Goal: Find specific page/section: Find specific page/section

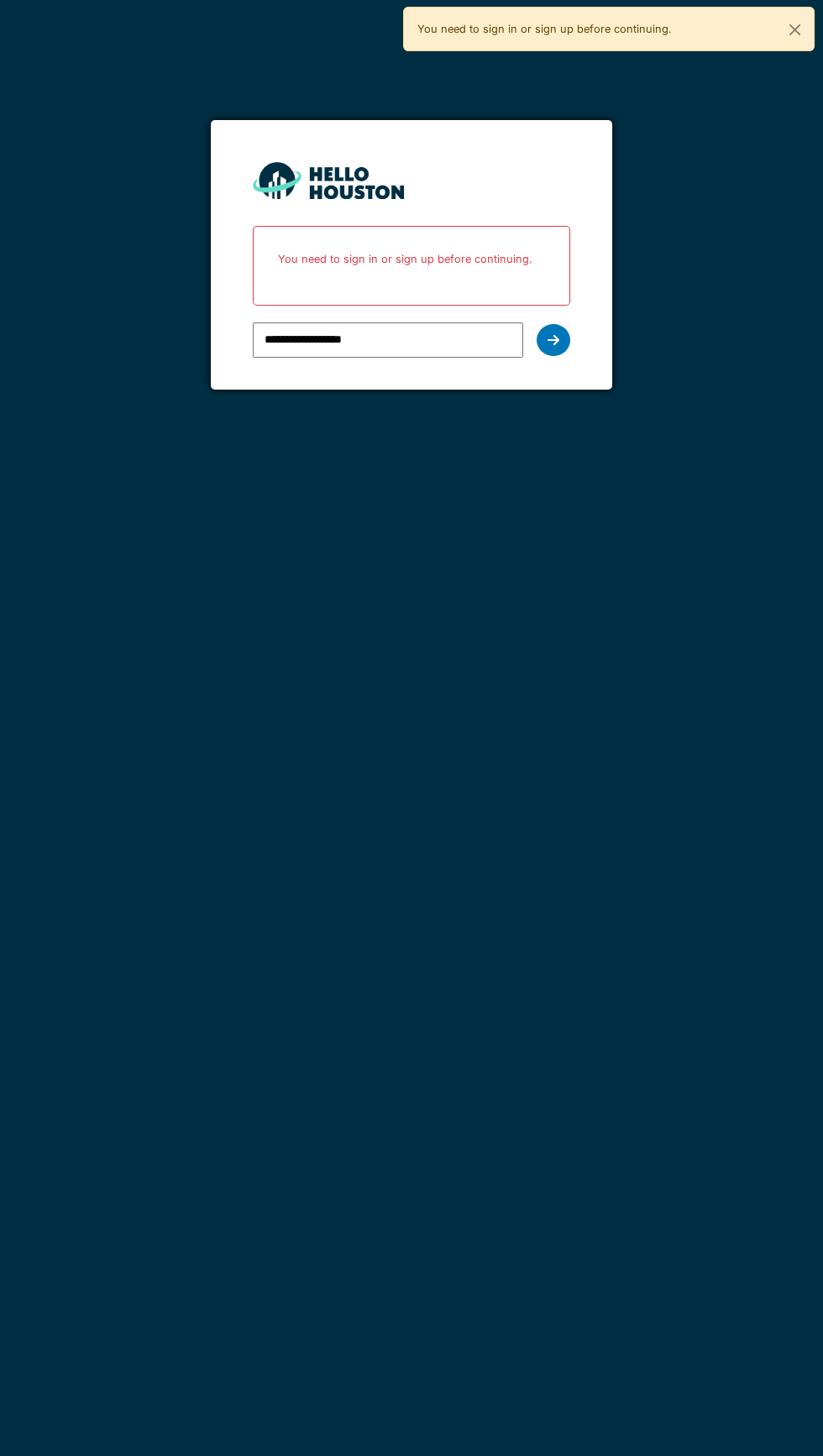
click at [553, 339] on icon at bounding box center [554, 340] width 11 height 13
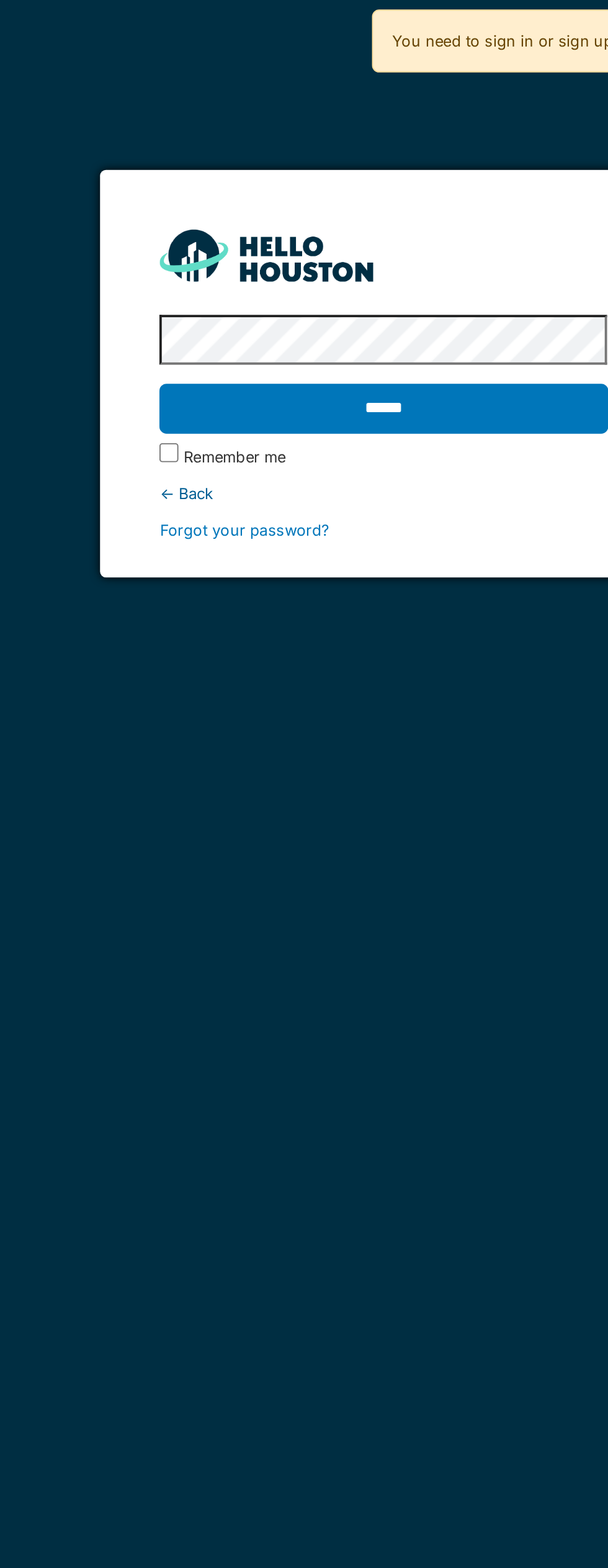
click at [342, 205] on input "******" at bounding box center [304, 213] width 234 height 26
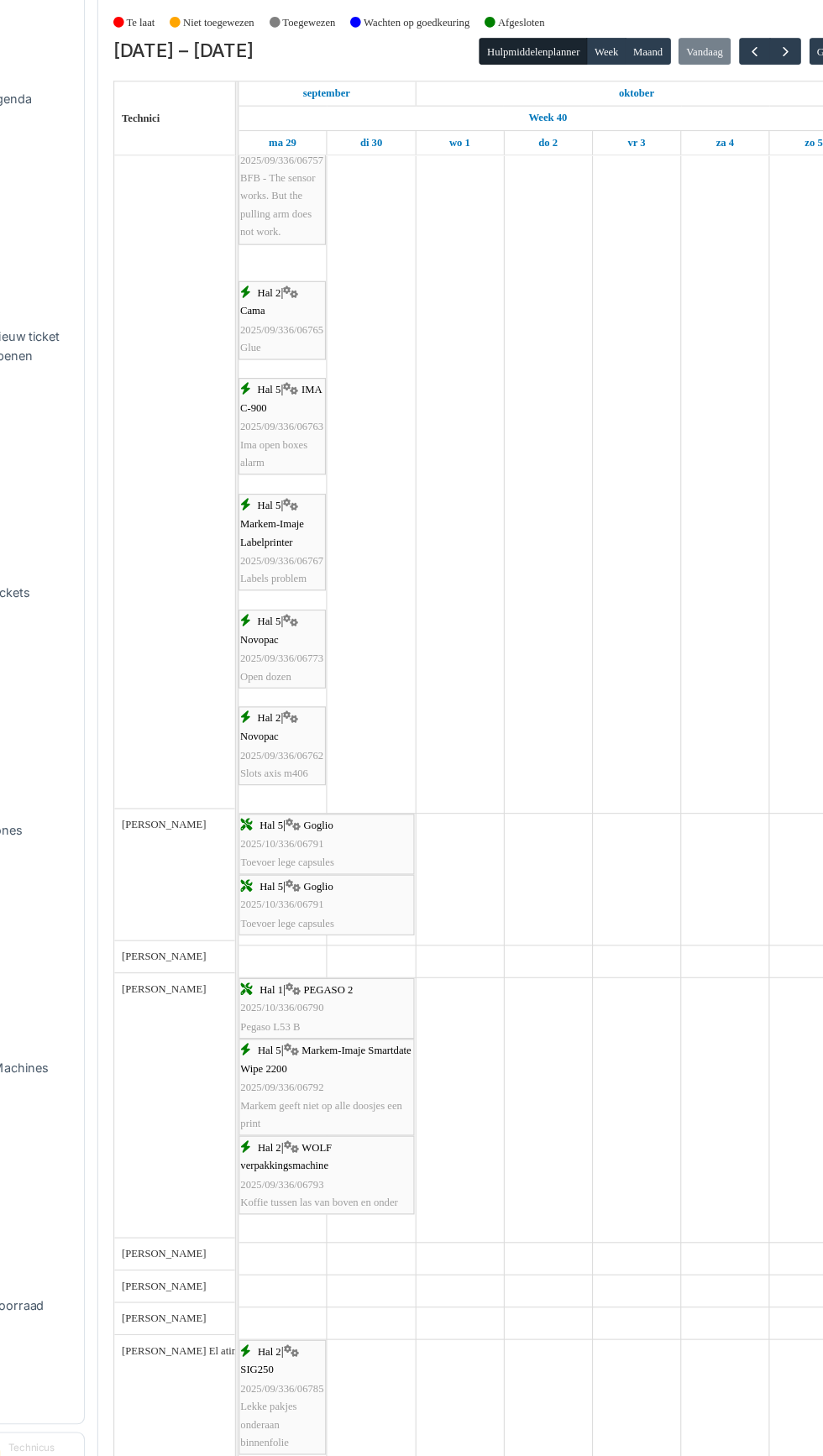
scroll to position [1126, 0]
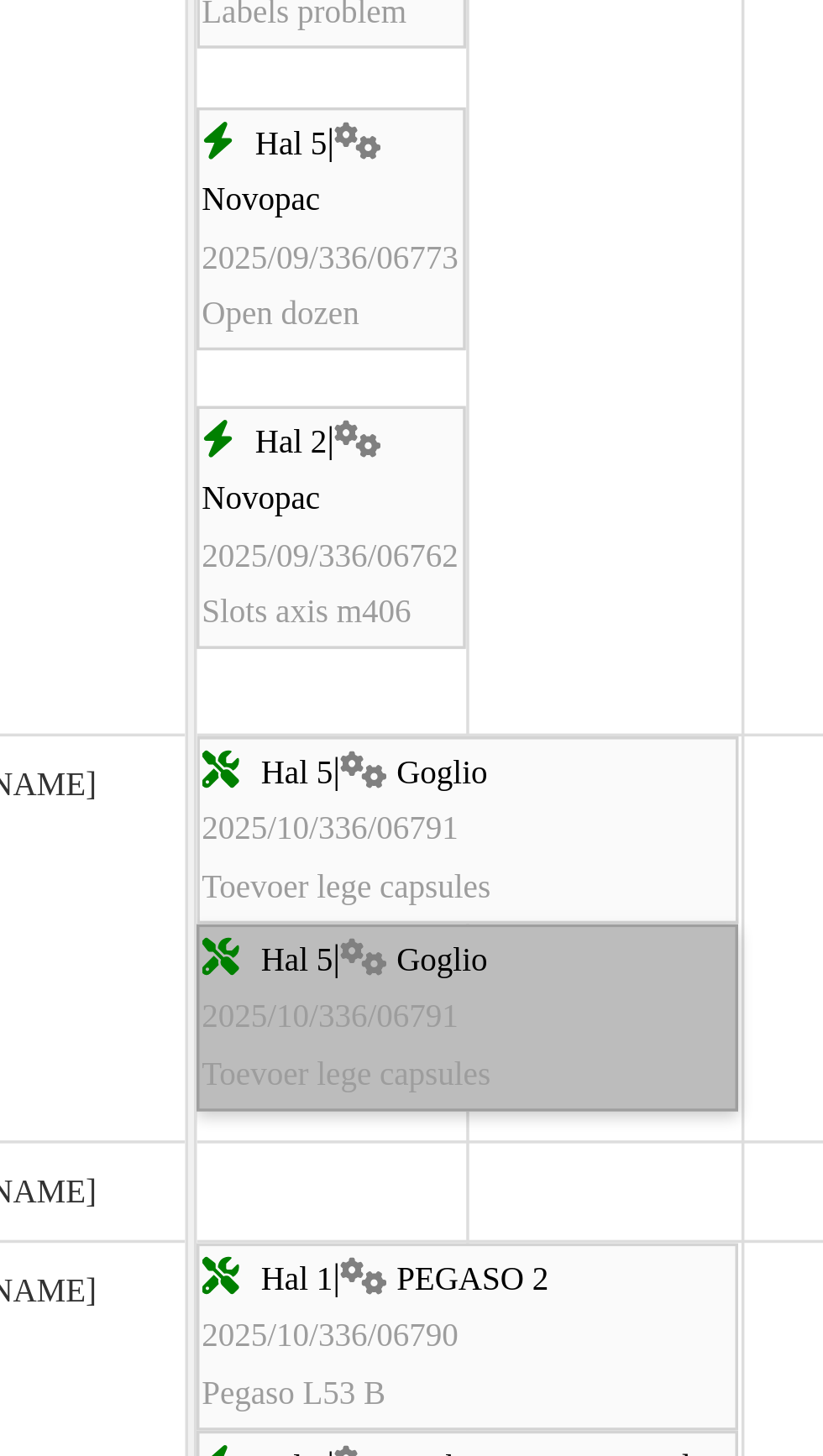
click at [343, 883] on link "Hal 5 | Goglio 2025/10/336/06791 Toevoer lege capsules" at bounding box center [328, 893] width 155 height 54
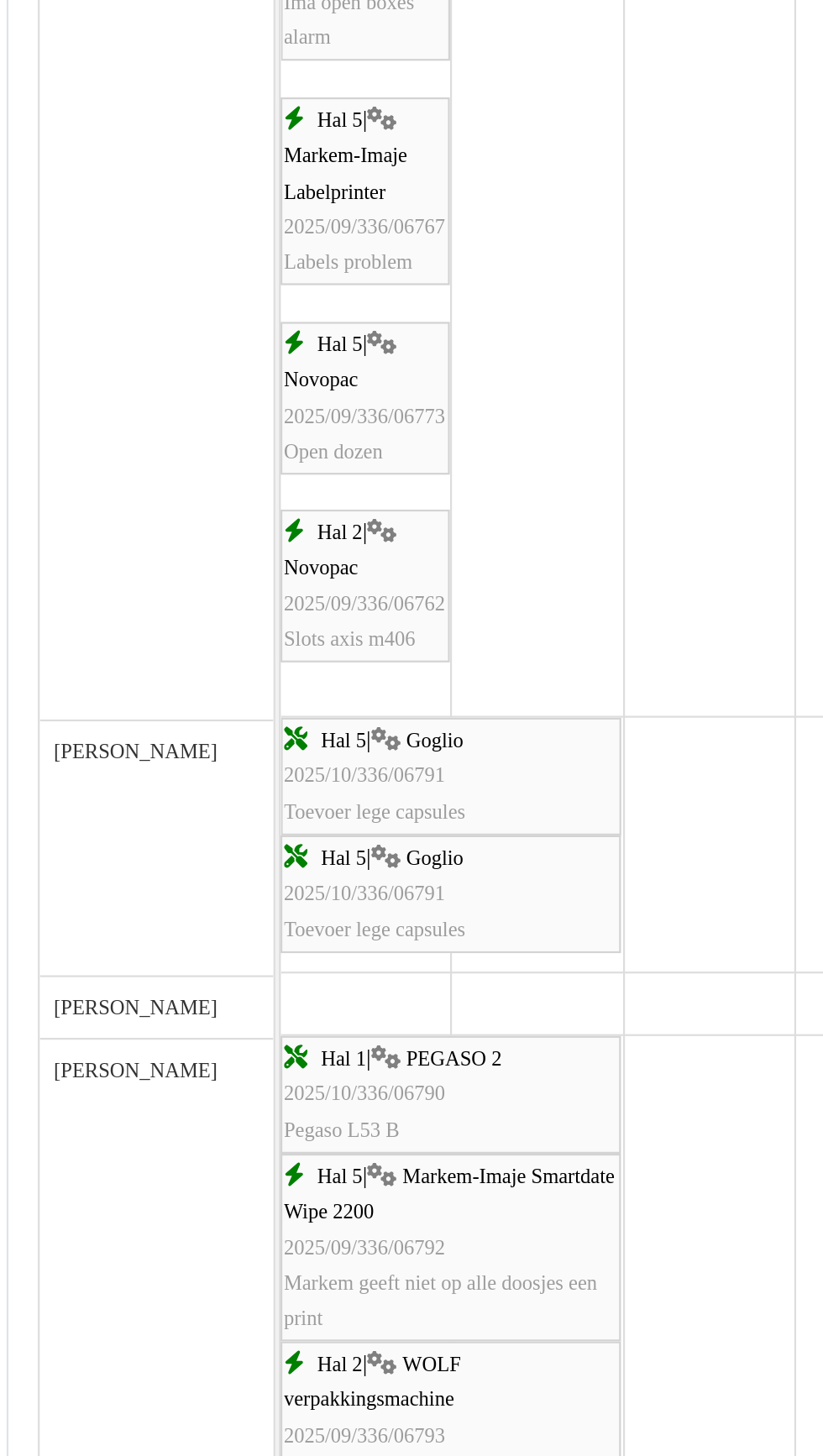
scroll to position [1128, 0]
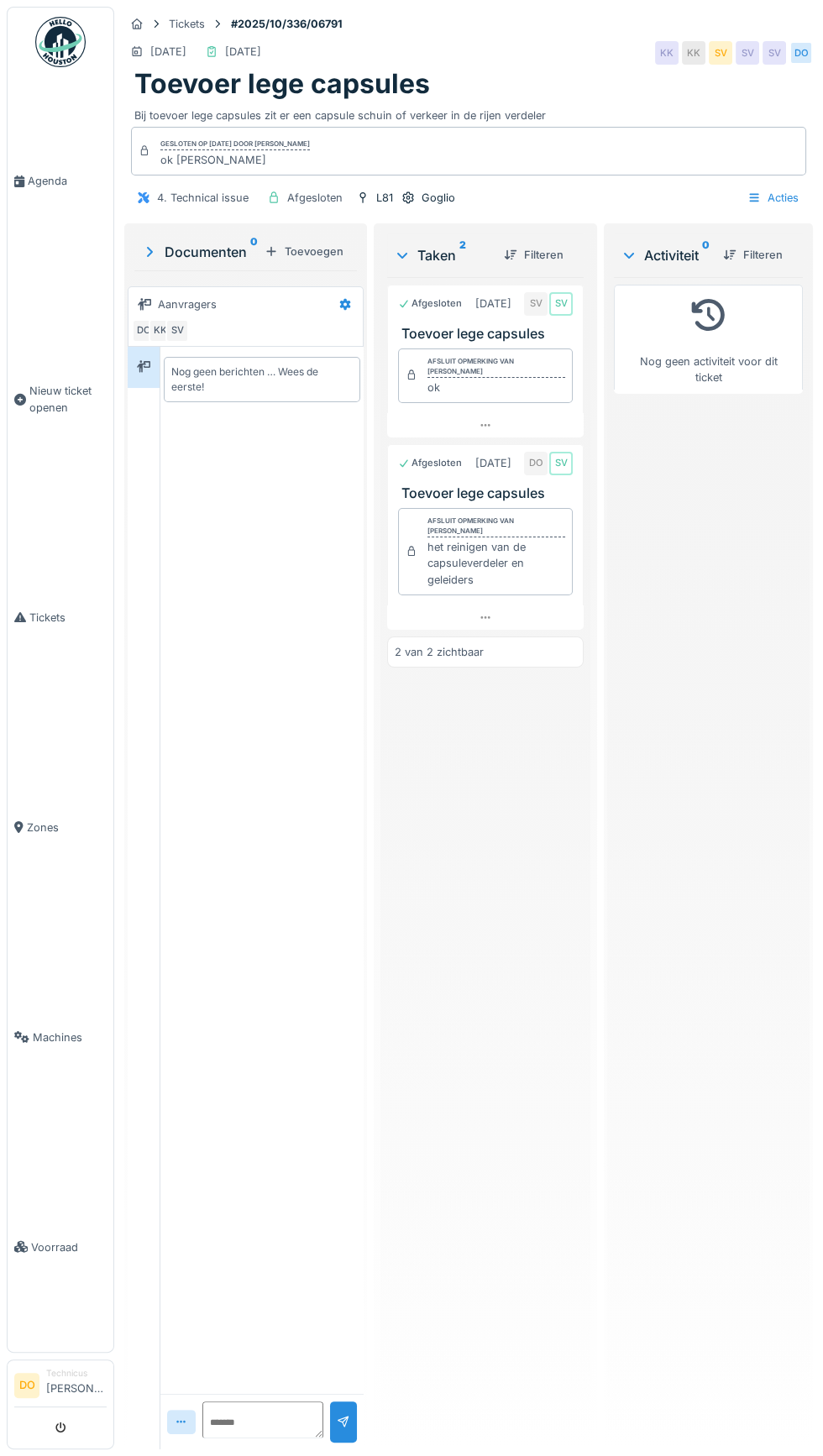
scroll to position [7, 0]
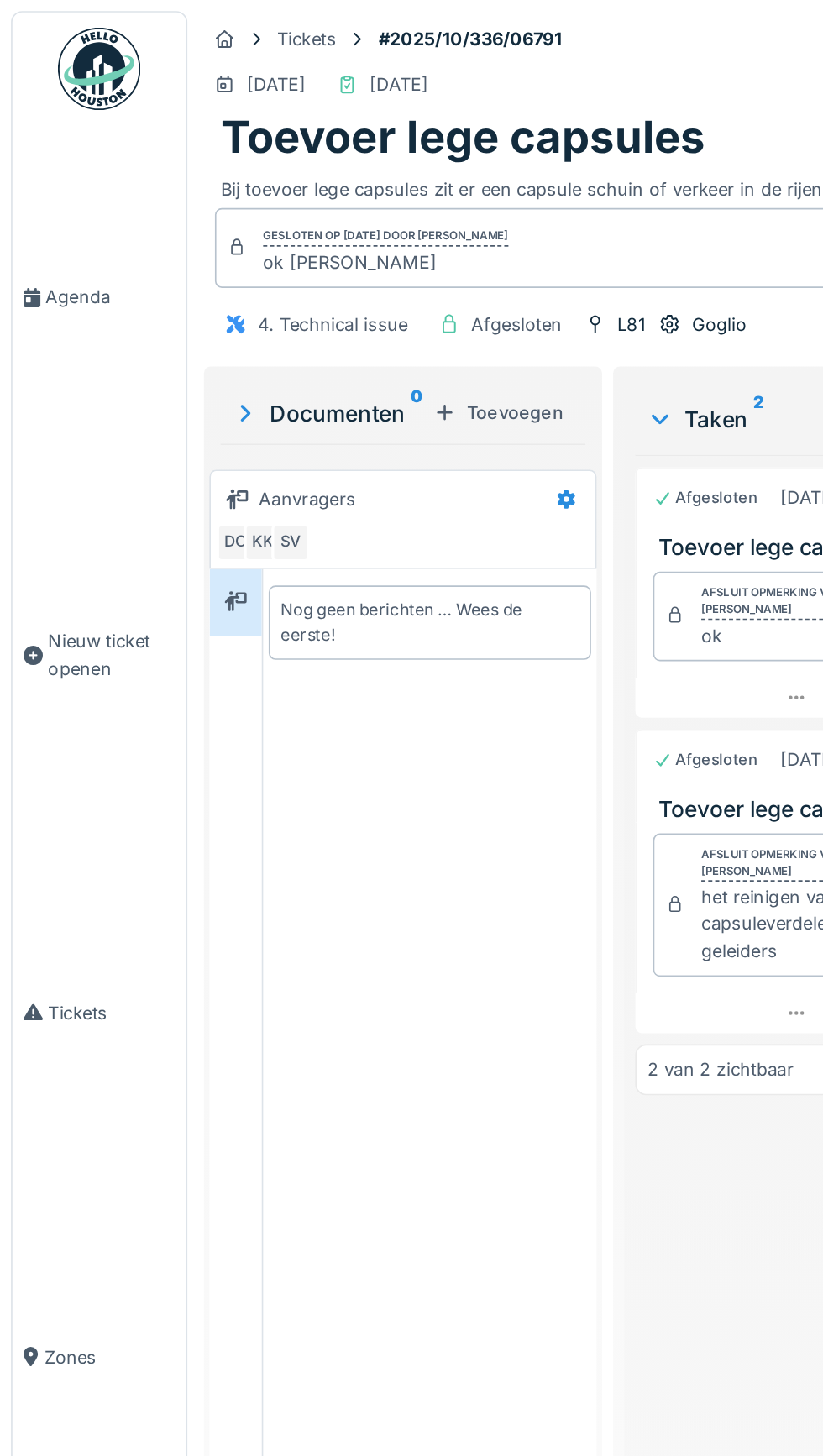
click at [40, 189] on span "Agenda" at bounding box center [67, 181] width 79 height 16
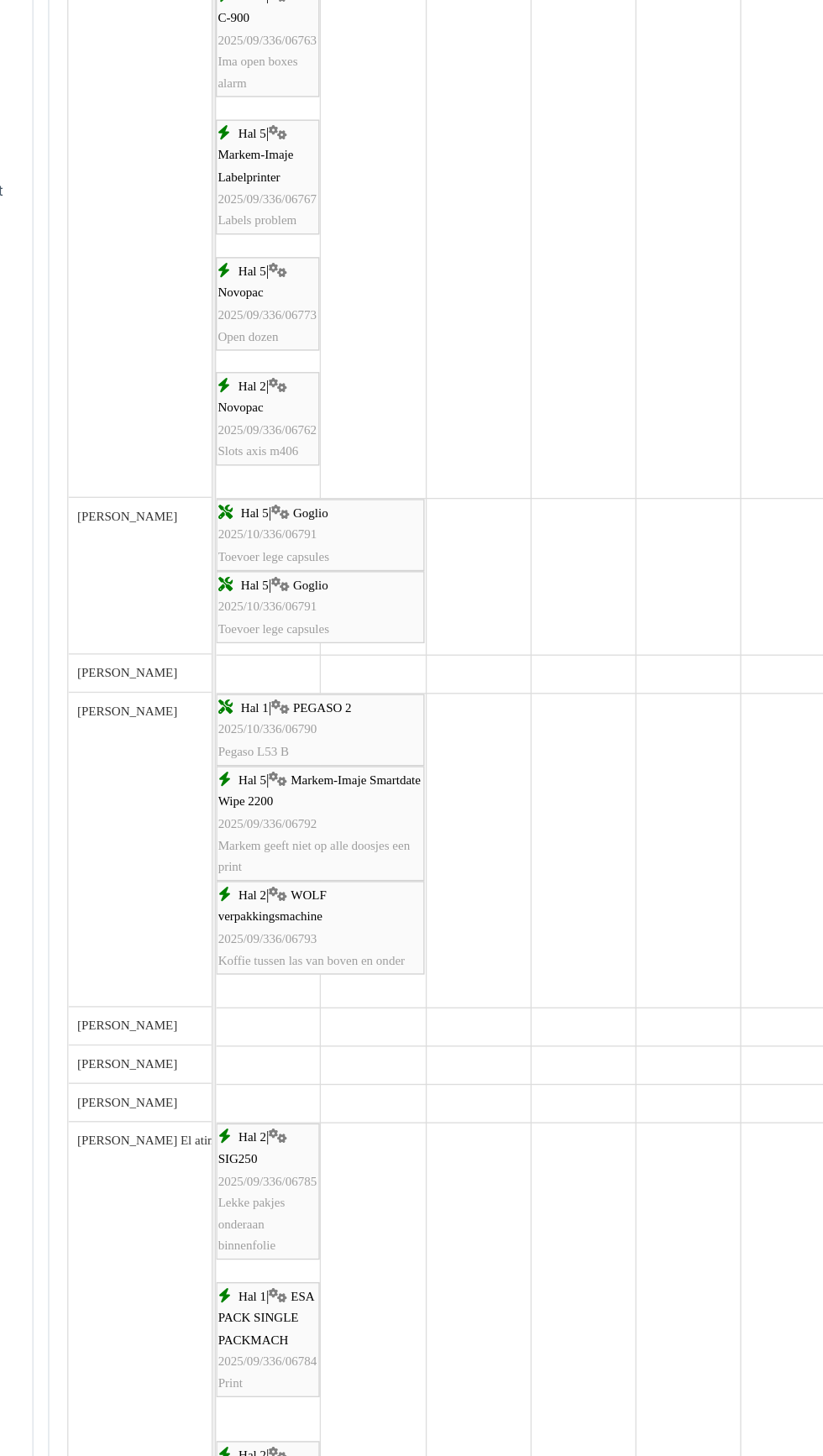
scroll to position [1319, 0]
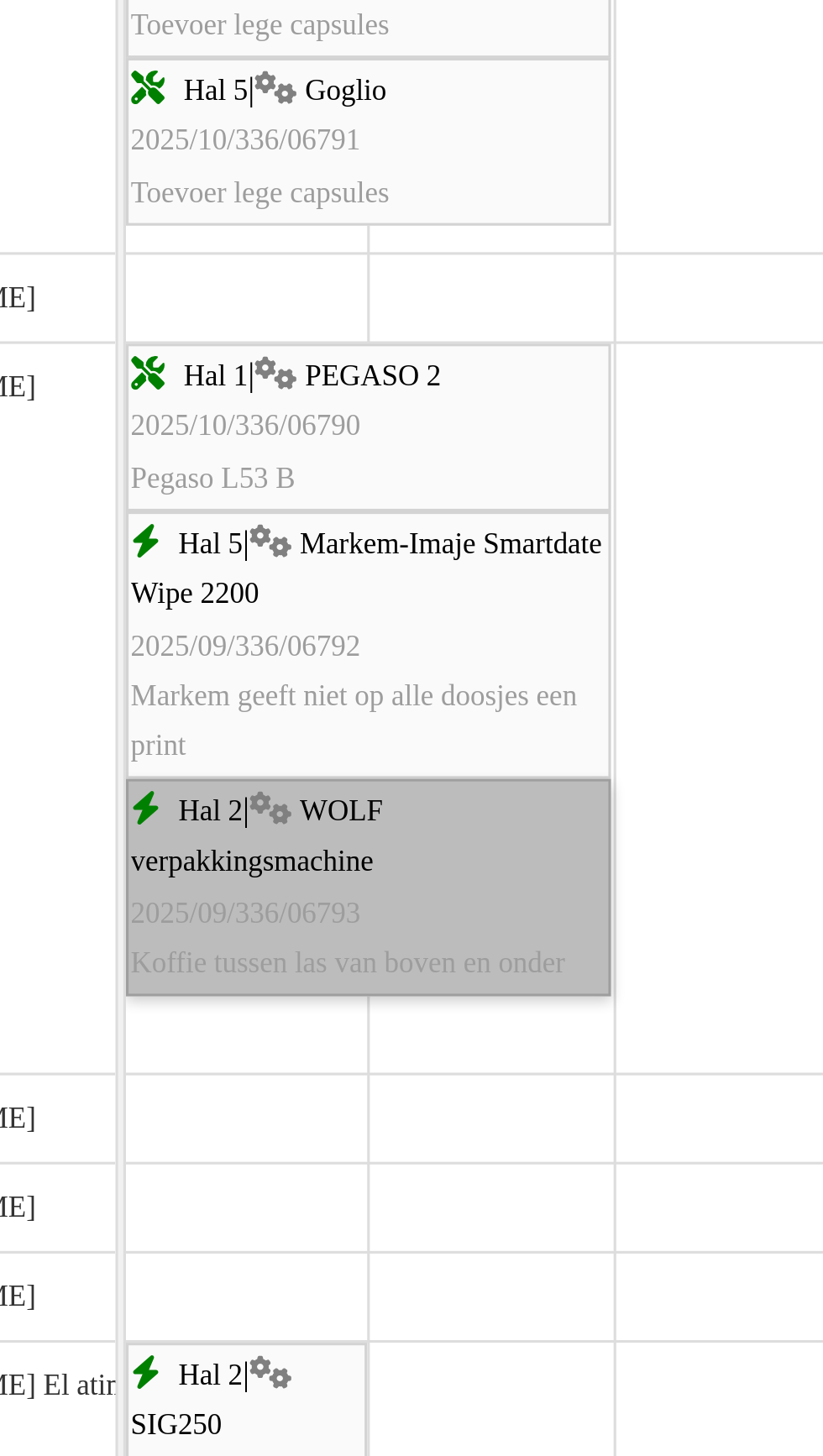
click at [294, 953] on link "Hal 2 | WOLF verpakkingsmachine 2025/09/336/06793 Koffie tussen las van boven e…" at bounding box center [328, 940] width 155 height 70
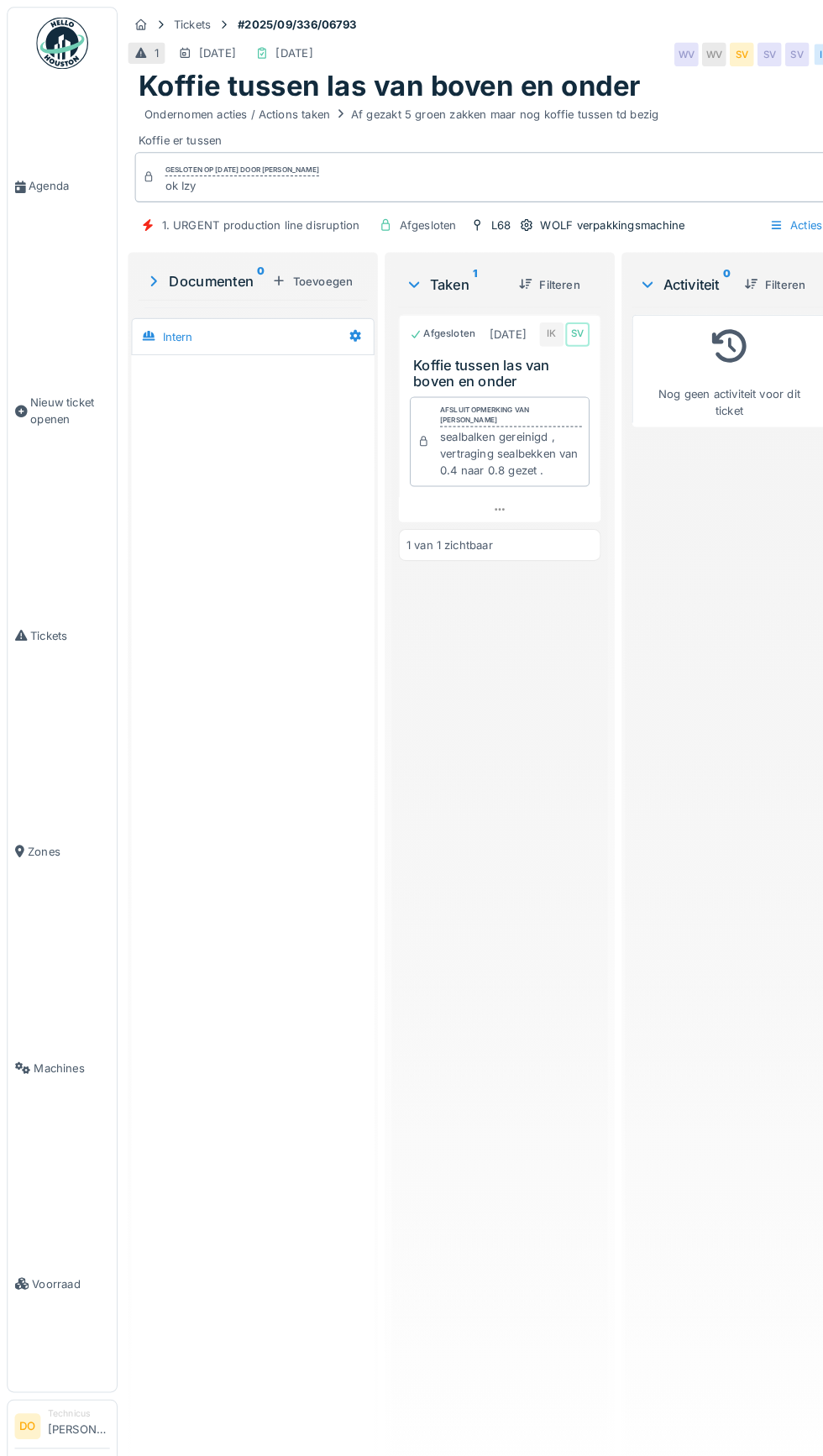
click at [68, 189] on span "Agenda" at bounding box center [67, 181] width 79 height 16
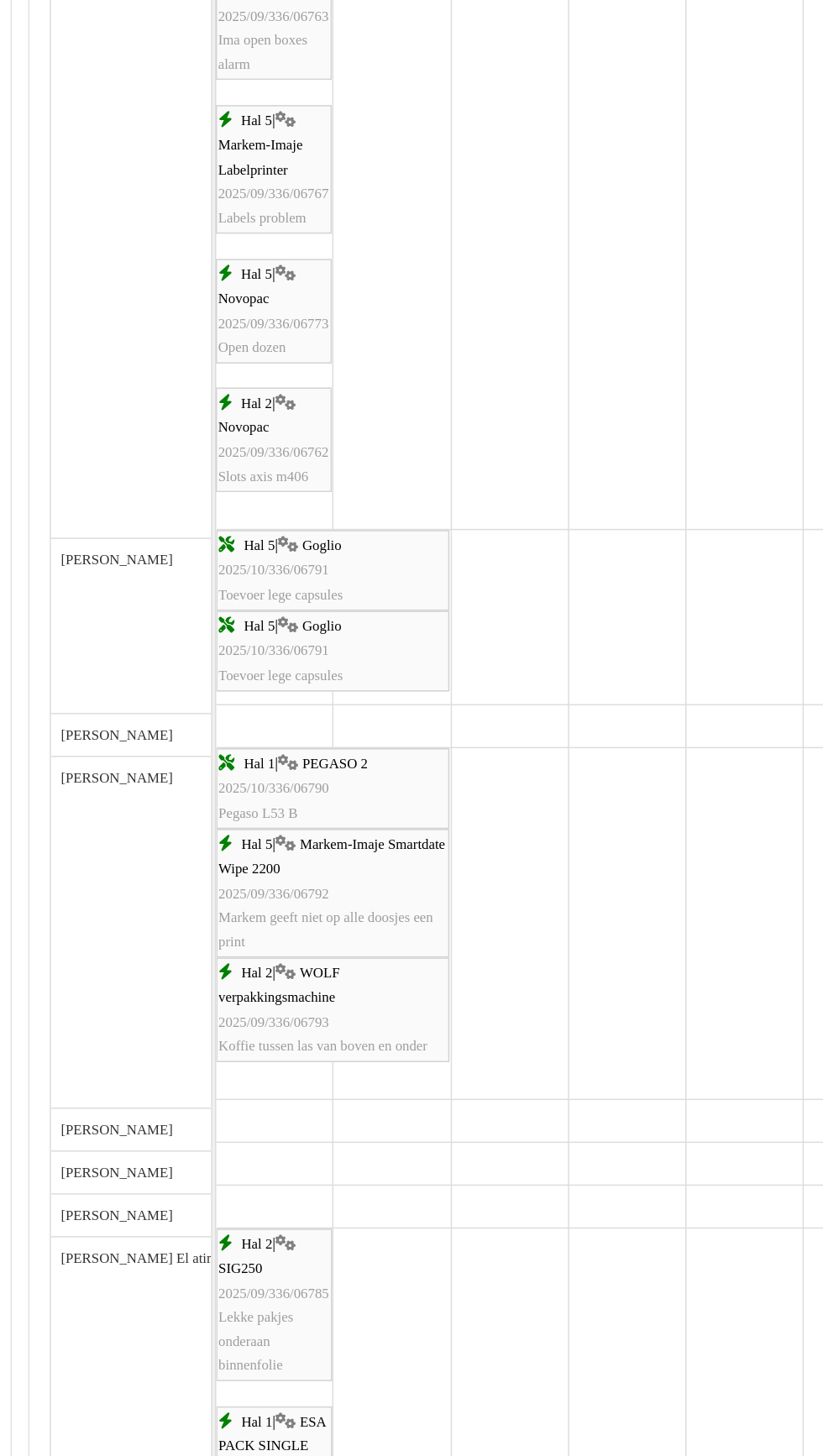
scroll to position [1268, 0]
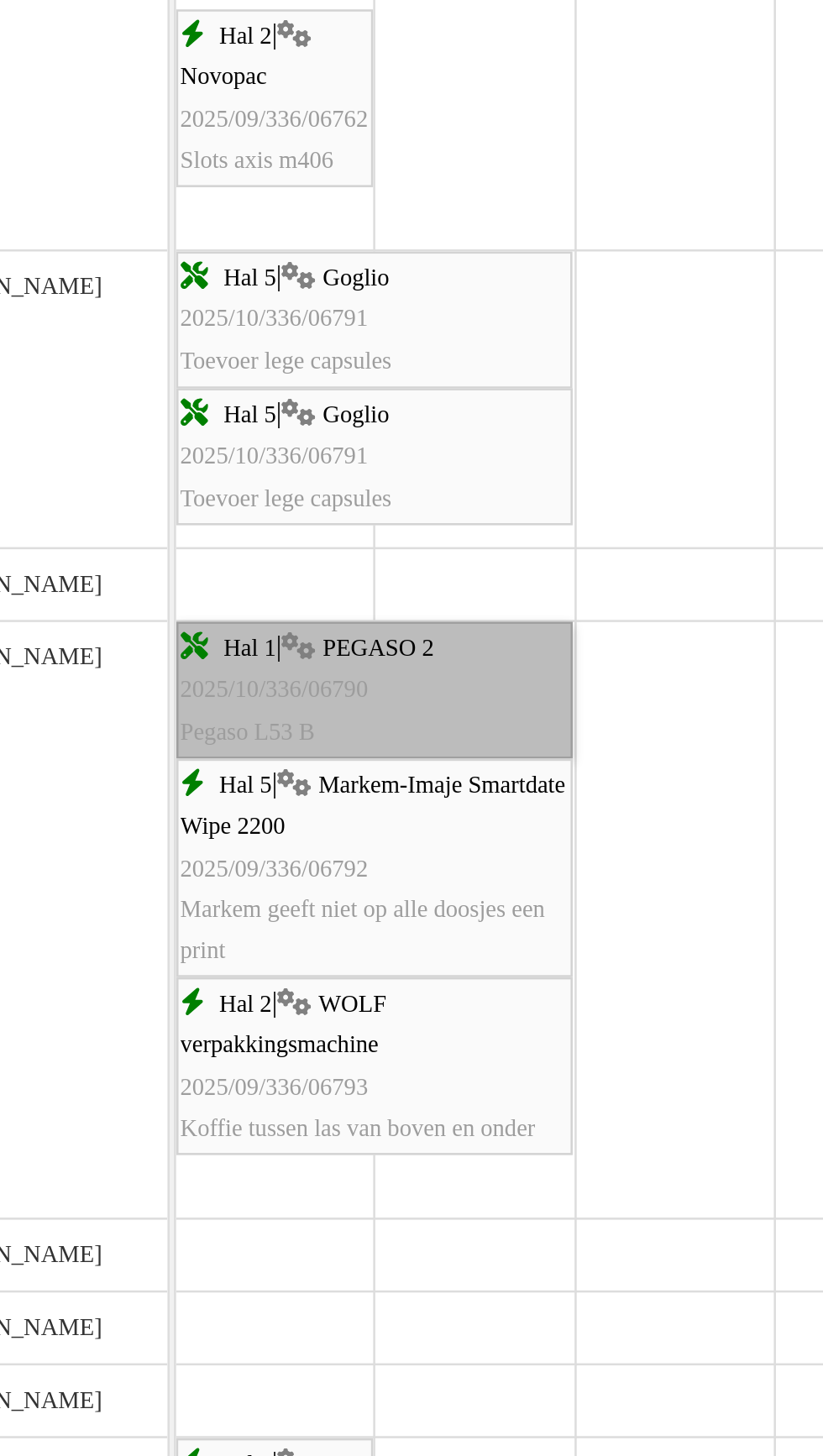
click at [300, 837] on link "Hal 1 | PEGASO 2 2025/10/336/06790 Pegaso L53 B" at bounding box center [328, 842] width 155 height 54
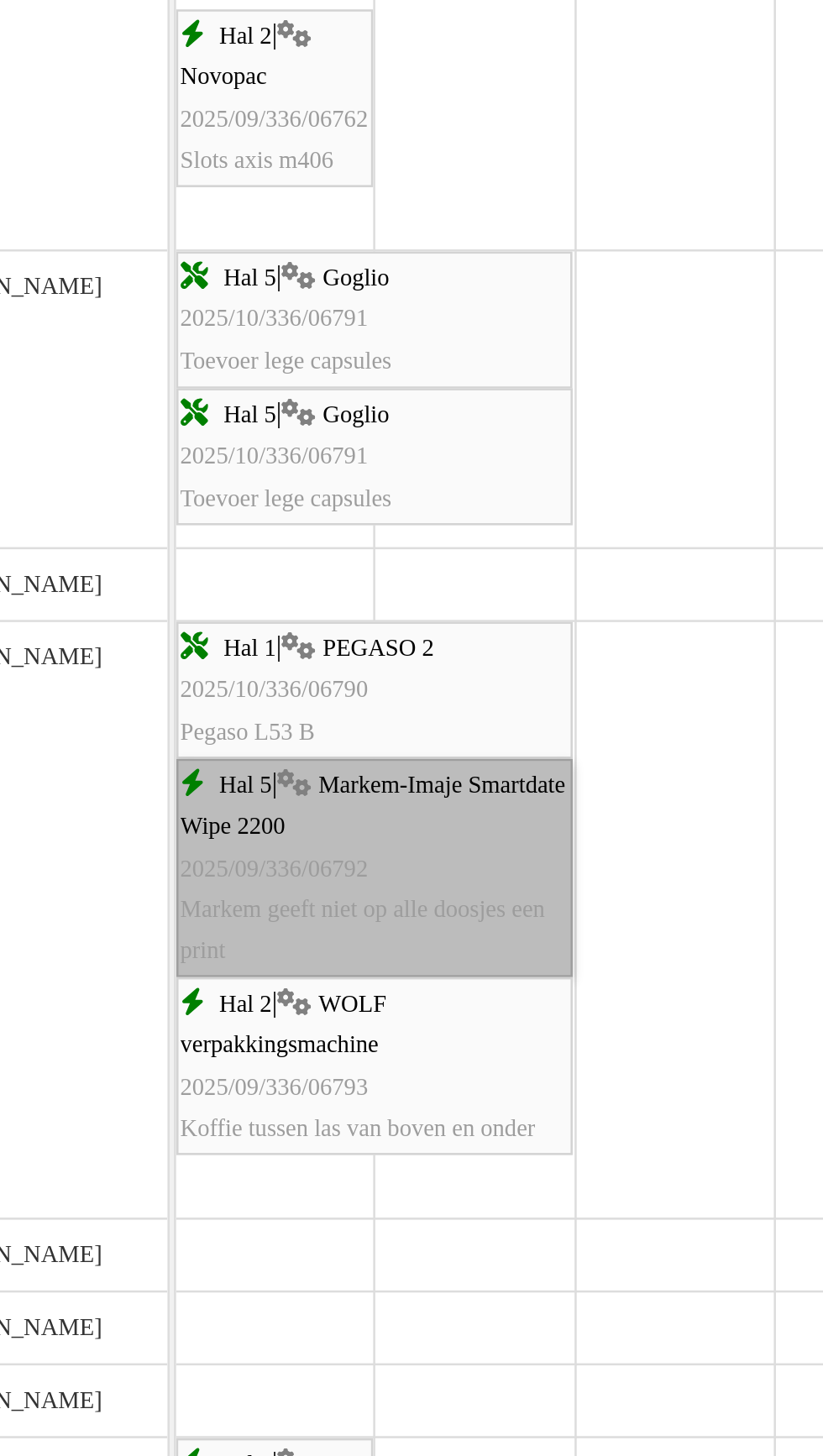
click at [294, 922] on link "Hal 5 | Markem-Imaje Smartdate Wipe 2200 2025/09/336/06792 Markem geeft niet op…" at bounding box center [328, 912] width 155 height 86
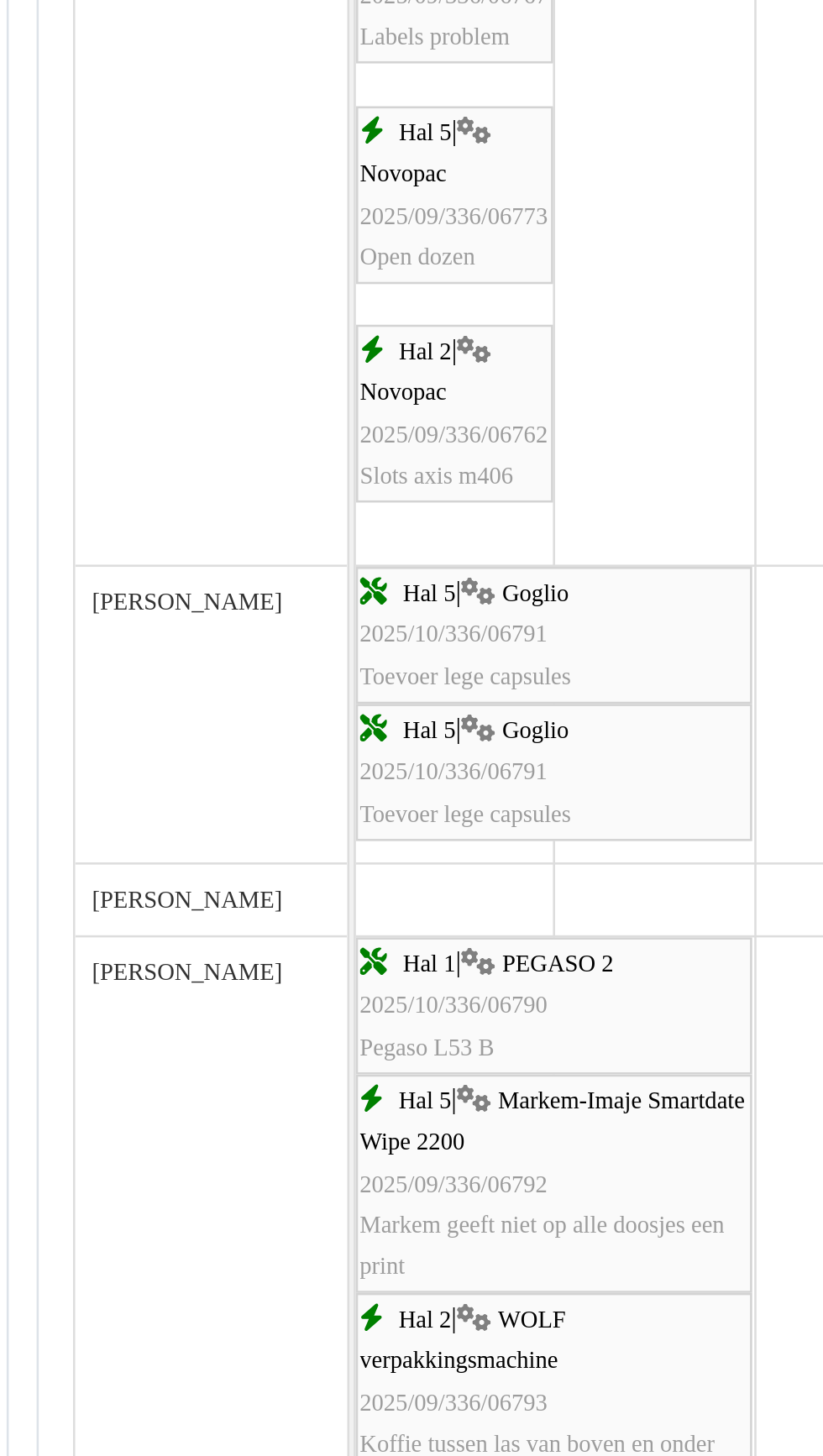
scroll to position [0, 0]
